Goal: Task Accomplishment & Management: Manage account settings

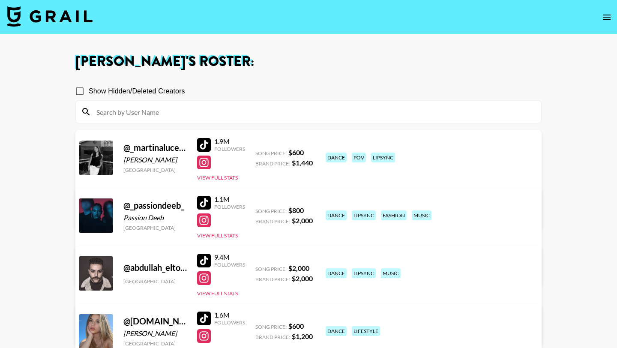
click at [52, 16] on img at bounding box center [50, 16] width 86 height 21
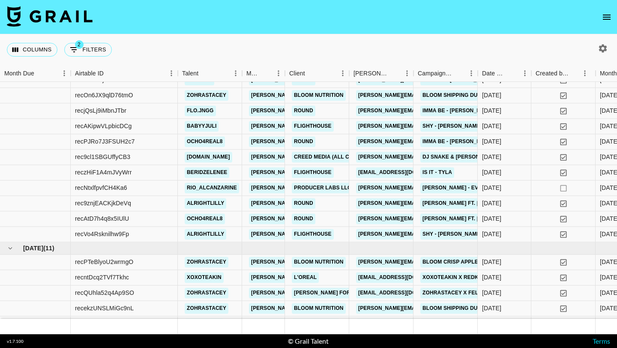
scroll to position [478, 0]
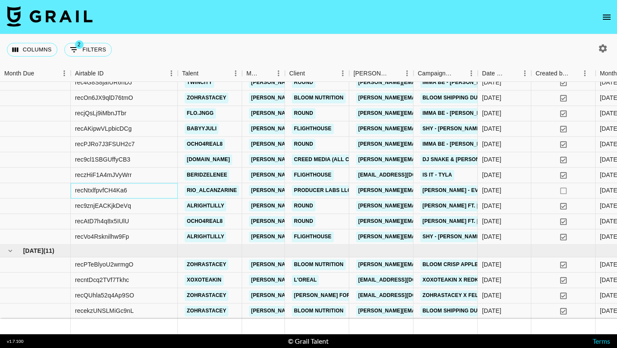
click at [146, 191] on div "recNtxlfpvfCH4Ka6" at bounding box center [124, 190] width 107 height 15
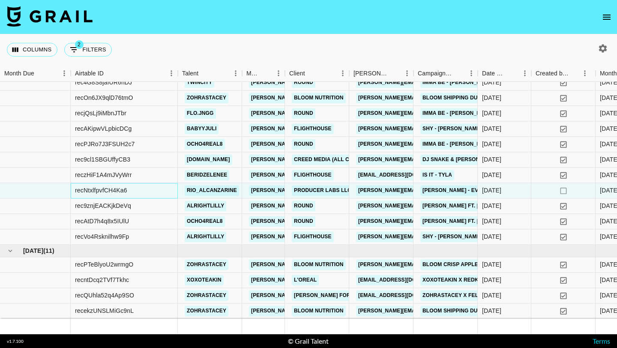
scroll to position [586, 0]
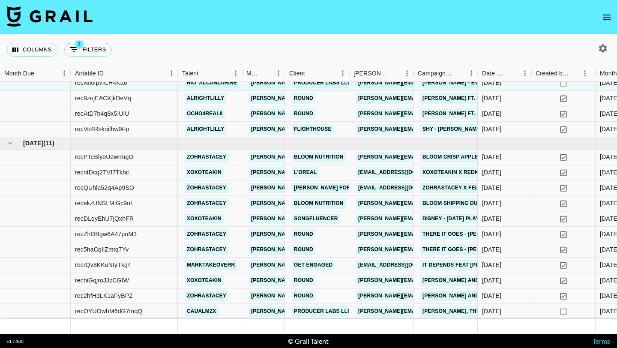
click at [609, 16] on icon "open drawer" at bounding box center [606, 17] width 10 height 10
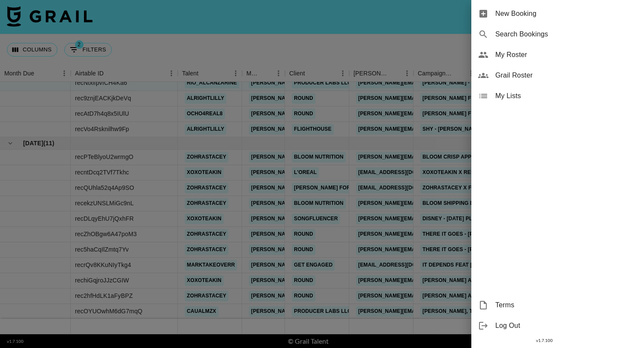
click at [502, 75] on span "Grail Roster" at bounding box center [552, 75] width 115 height 10
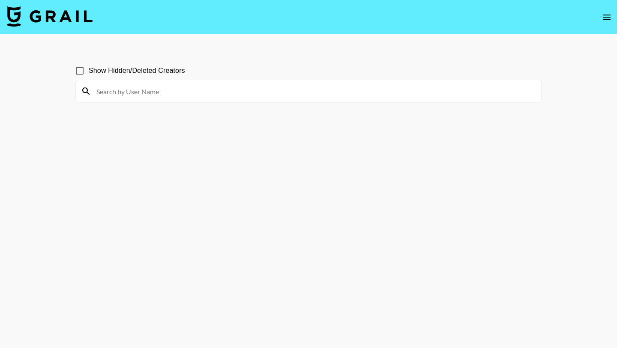
click at [190, 89] on input at bounding box center [313, 91] width 444 height 14
type input "j1h"
click at [160, 91] on input "j1h" at bounding box center [313, 91] width 444 height 14
click at [110, 91] on input "j1h" at bounding box center [313, 91] width 444 height 14
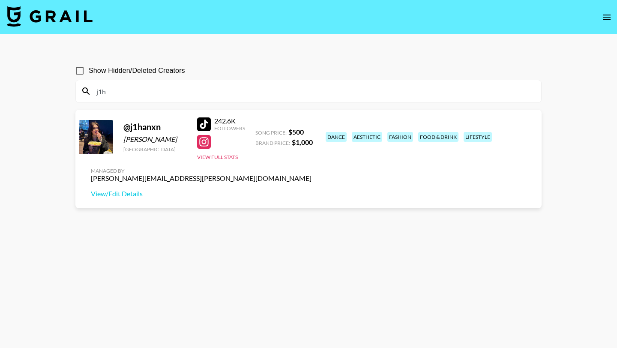
click at [60, 21] on img at bounding box center [50, 16] width 86 height 21
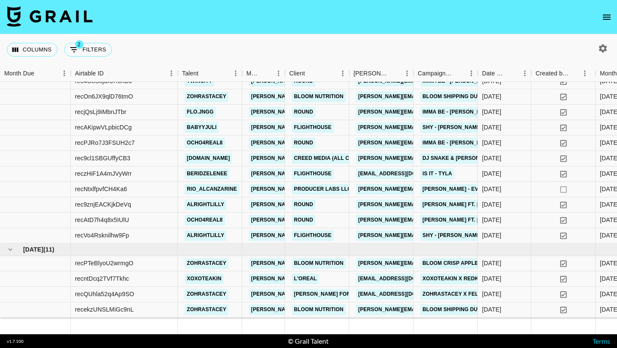
scroll to position [586, 0]
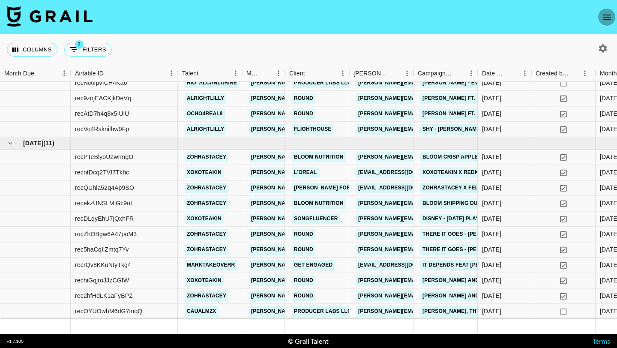
click at [604, 20] on icon "open drawer" at bounding box center [606, 17] width 10 height 10
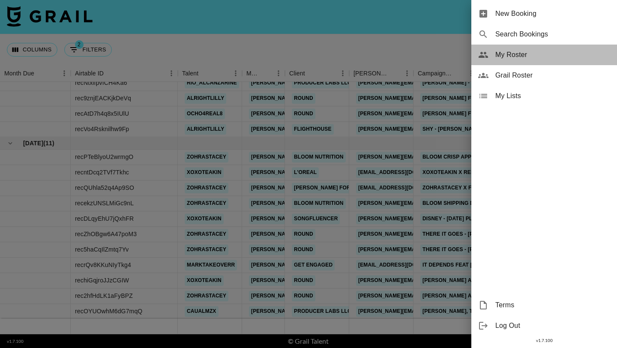
click at [517, 59] on span "My Roster" at bounding box center [552, 55] width 115 height 10
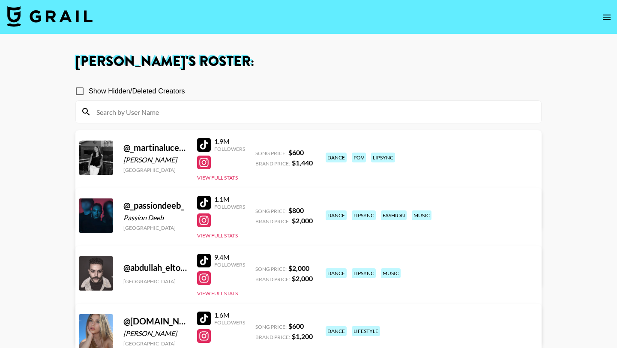
click at [189, 112] on input at bounding box center [313, 112] width 444 height 14
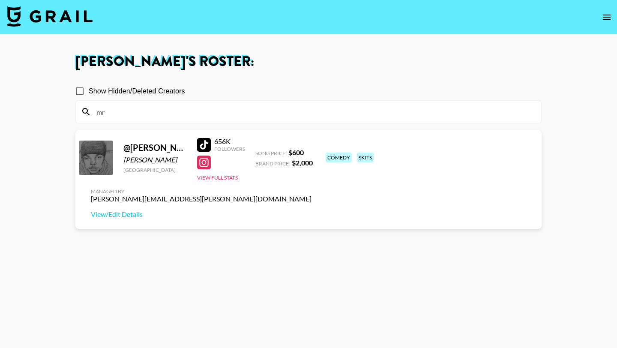
type input "mr"
click at [200, 149] on div at bounding box center [204, 145] width 14 height 14
click at [201, 145] on div at bounding box center [204, 145] width 14 height 14
click at [311, 210] on link "View/Edit Details" at bounding box center [201, 214] width 221 height 9
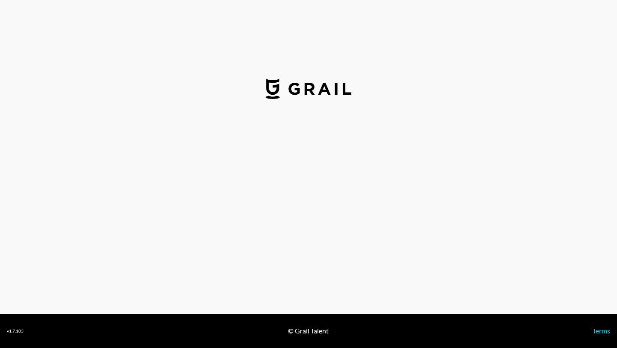
select select "USD"
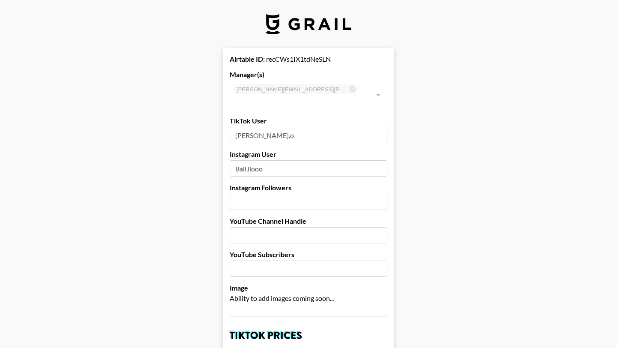
click at [277, 127] on input "[PERSON_NAME].o" at bounding box center [309, 135] width 158 height 16
paste input "balllooooooooo0"
type input "balllooooooooo0"
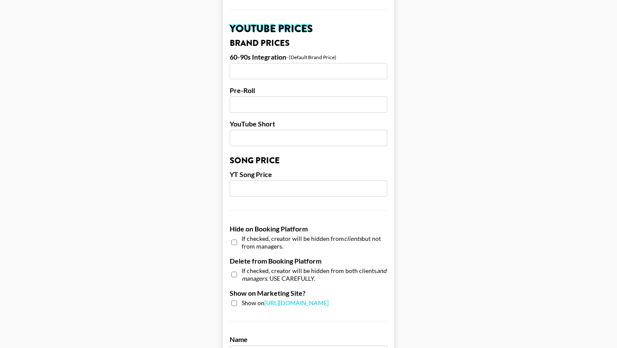
scroll to position [814, 0]
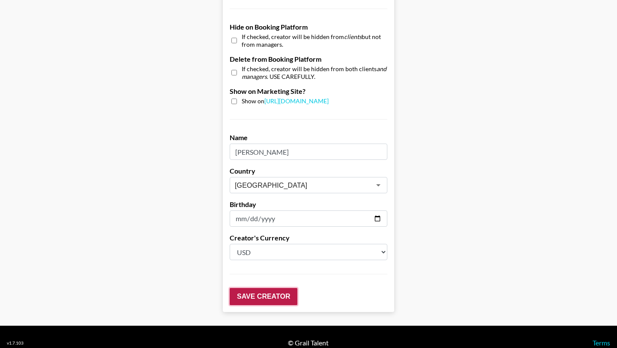
click at [262, 288] on input "Save Creator" at bounding box center [264, 296] width 68 height 17
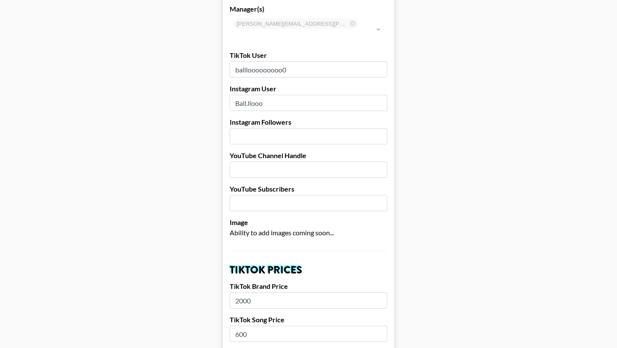
scroll to position [0, 0]
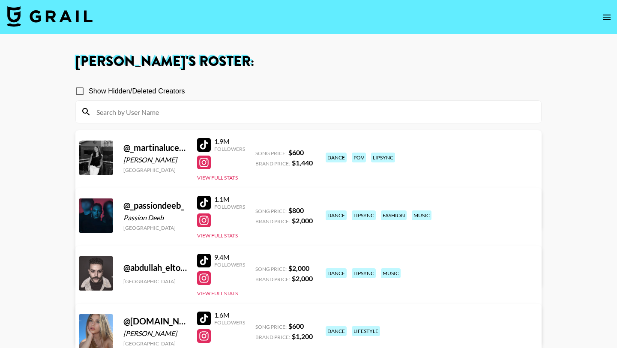
click at [143, 112] on input at bounding box center [313, 112] width 444 height 14
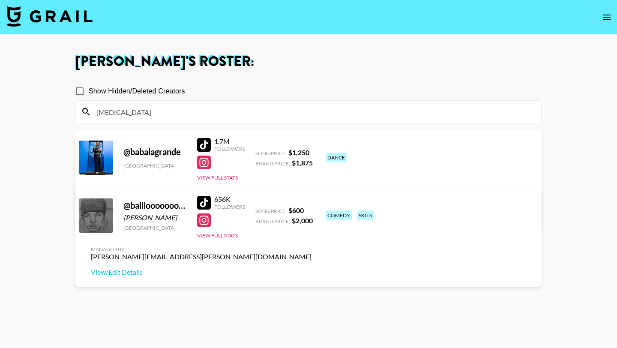
type input "bal"
click at [201, 203] on div at bounding box center [204, 203] width 14 height 14
click at [132, 106] on input "bal" at bounding box center [313, 112] width 444 height 14
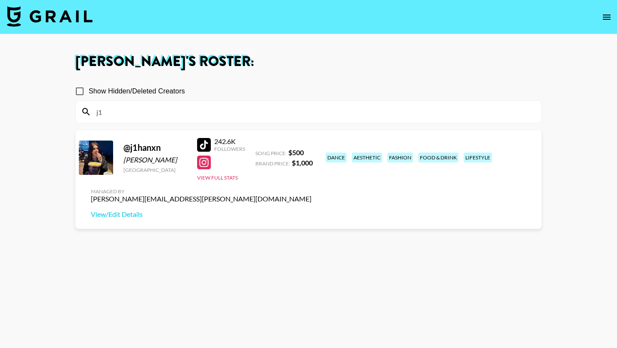
type input "j1"
click at [203, 148] on div at bounding box center [204, 145] width 14 height 14
click at [311, 210] on link "View/Edit Details" at bounding box center [201, 214] width 221 height 9
click at [140, 117] on input "j1" at bounding box center [313, 112] width 444 height 14
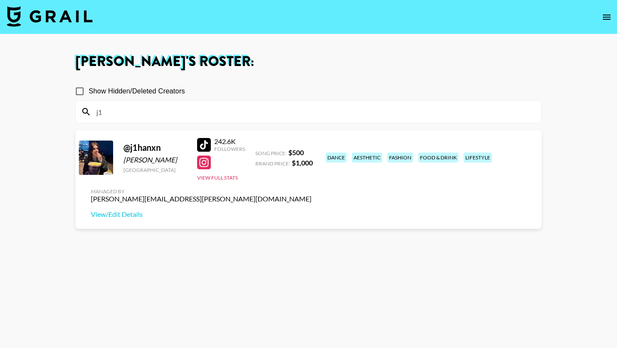
click at [140, 117] on input "j1" at bounding box center [313, 112] width 444 height 14
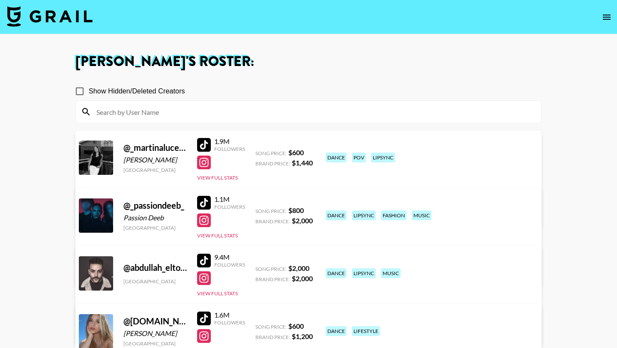
click at [206, 196] on div at bounding box center [204, 203] width 14 height 14
click at [159, 113] on input at bounding box center [313, 112] width 444 height 14
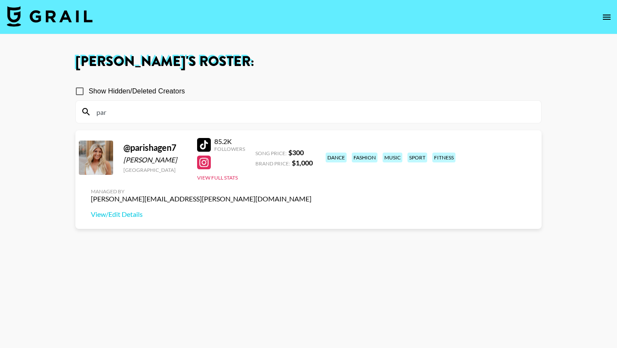
type input "par"
click at [208, 139] on div at bounding box center [204, 145] width 14 height 14
click at [165, 116] on input "par" at bounding box center [313, 112] width 444 height 14
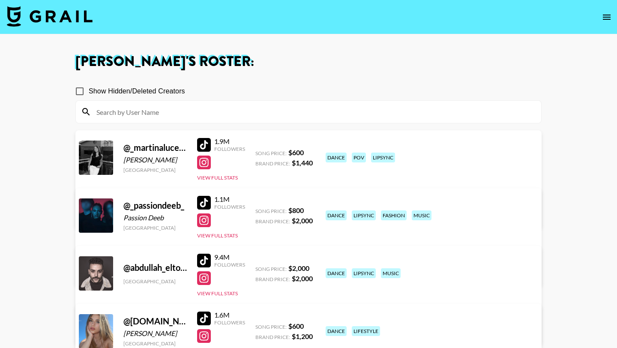
click at [52, 15] on img at bounding box center [50, 16] width 86 height 21
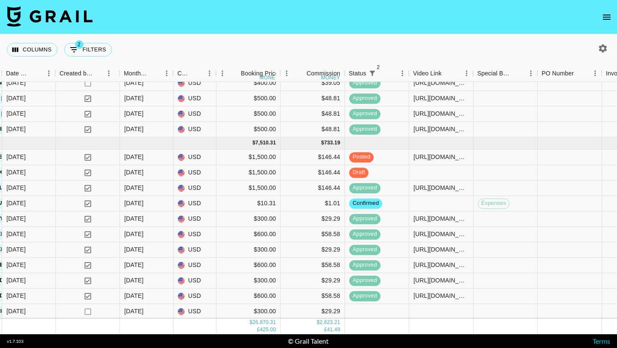
scroll to position [586, 482]
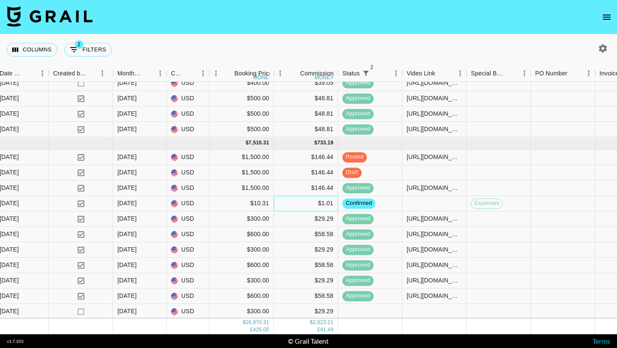
click at [303, 209] on div "$1.01" at bounding box center [306, 203] width 64 height 15
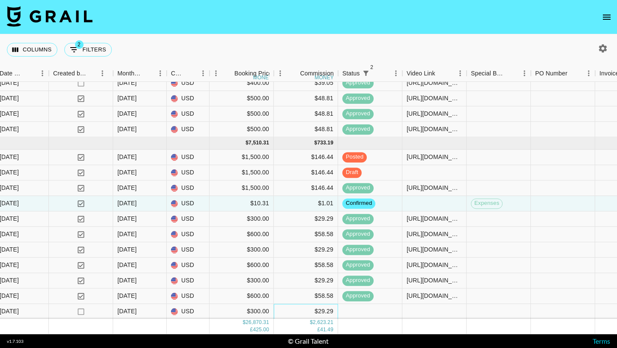
click at [300, 313] on div "$29.29" at bounding box center [306, 311] width 64 height 15
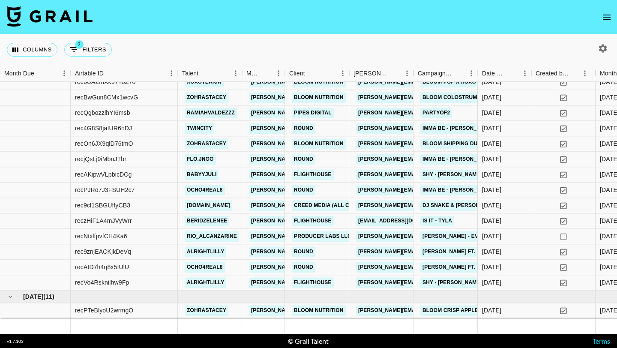
scroll to position [427, 0]
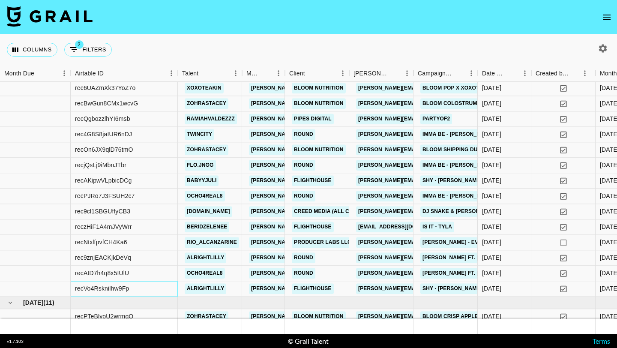
click at [150, 289] on div "recVo4Rsknilhw9Fp" at bounding box center [124, 288] width 107 height 15
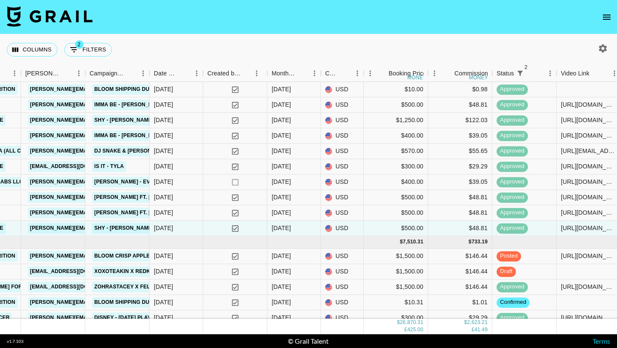
scroll to position [586, 328]
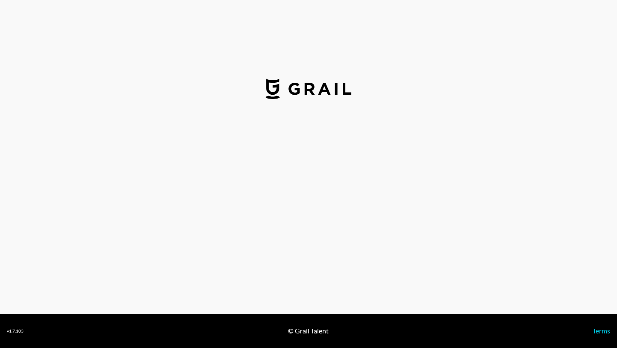
select select "USD"
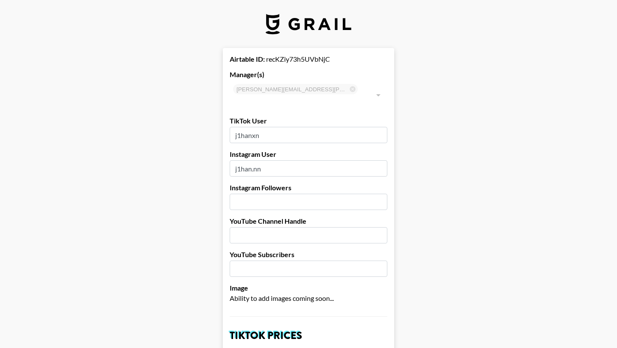
click at [285, 127] on input "j1hanxn" at bounding box center [309, 135] width 158 height 16
paste input "ihansedo"
type input "jihansedo"
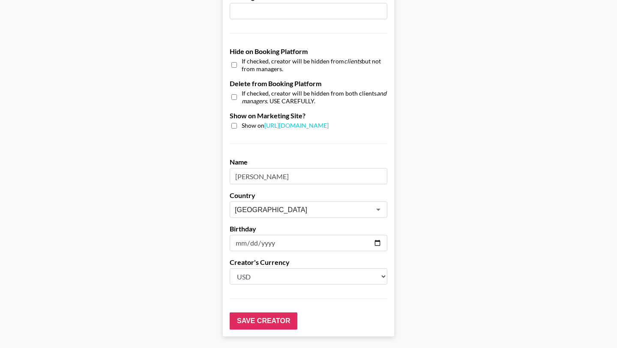
scroll to position [814, 0]
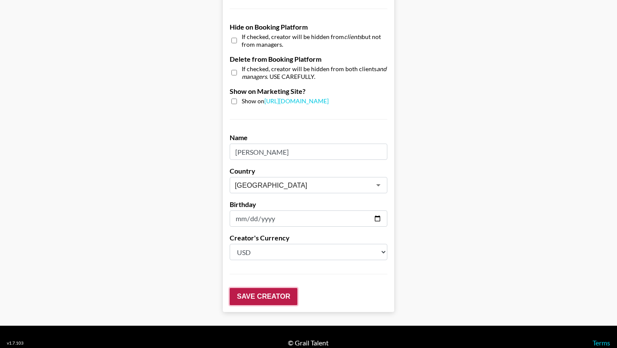
click at [264, 288] on input "Save Creator" at bounding box center [264, 296] width 68 height 17
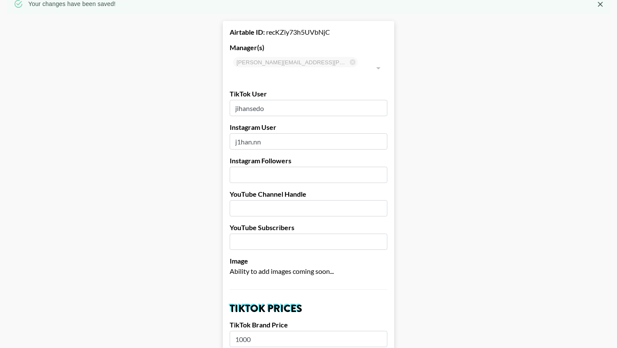
scroll to position [0, 0]
